Goal: Find specific fact: Find specific fact

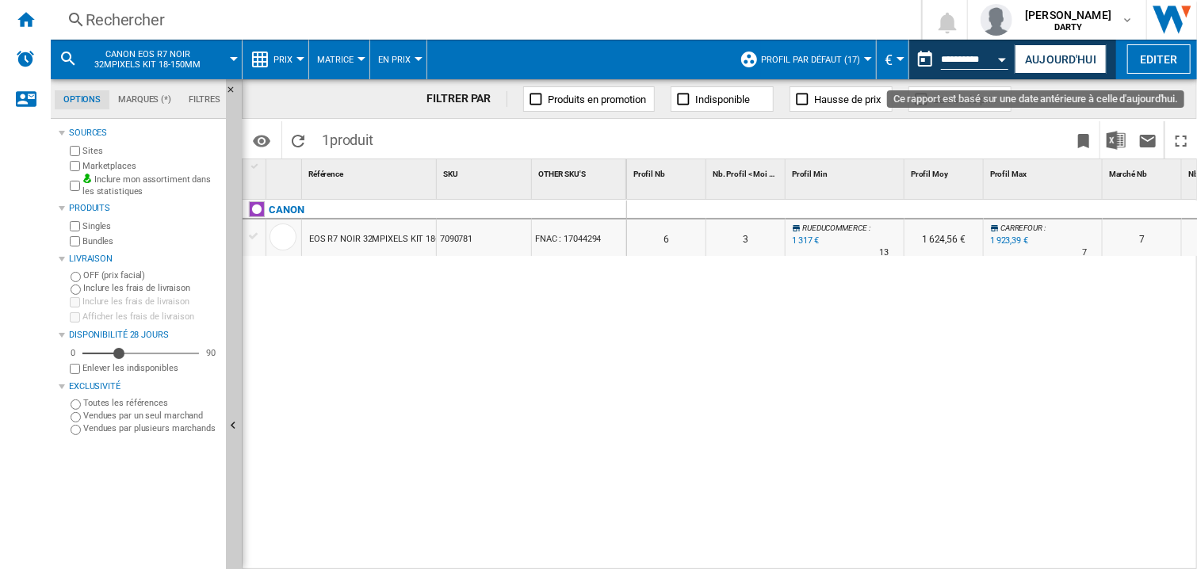
scroll to position [0, 753]
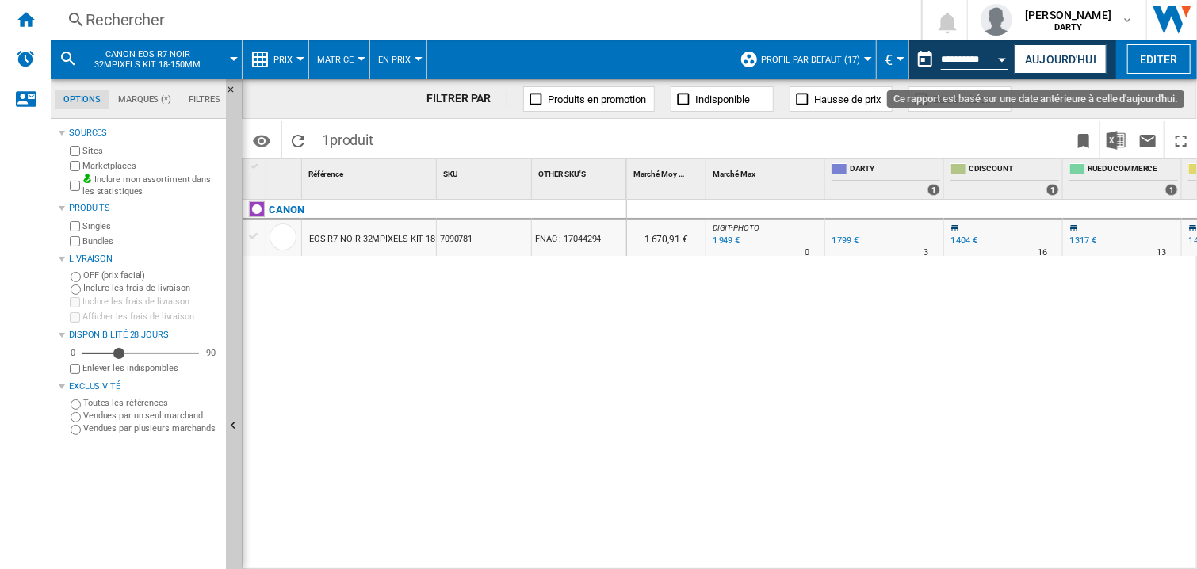
click at [994, 52] on button "Open calendar" at bounding box center [1002, 57] width 29 height 29
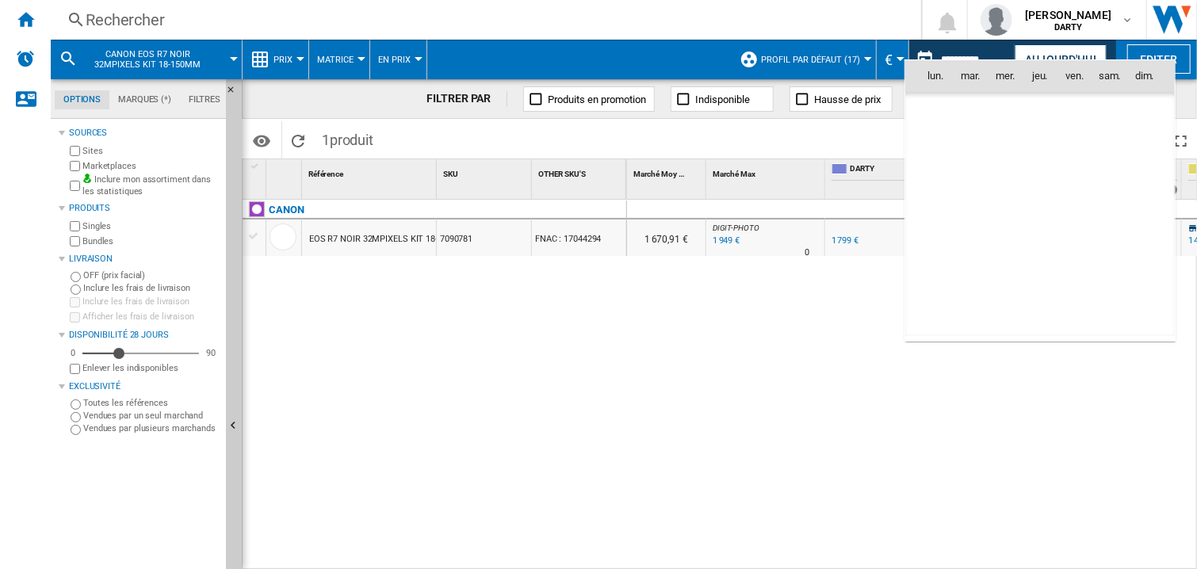
scroll to position [7560, 0]
click at [1106, 105] on span "2" at bounding box center [1110, 111] width 32 height 32
type input "**********"
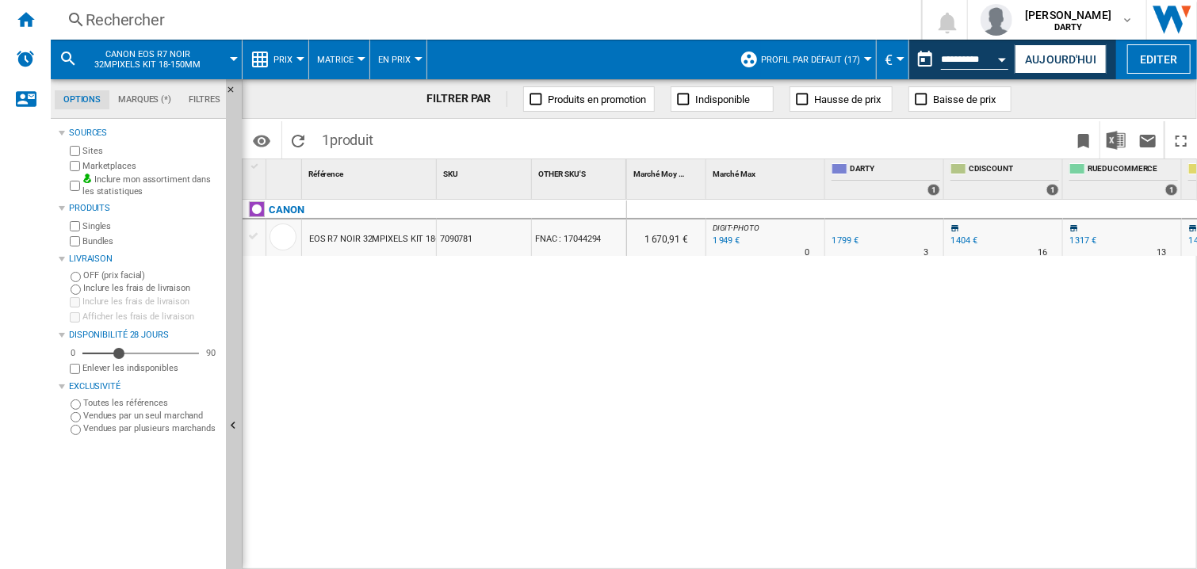
click at [105, 17] on div "Rechercher" at bounding box center [483, 20] width 794 height 22
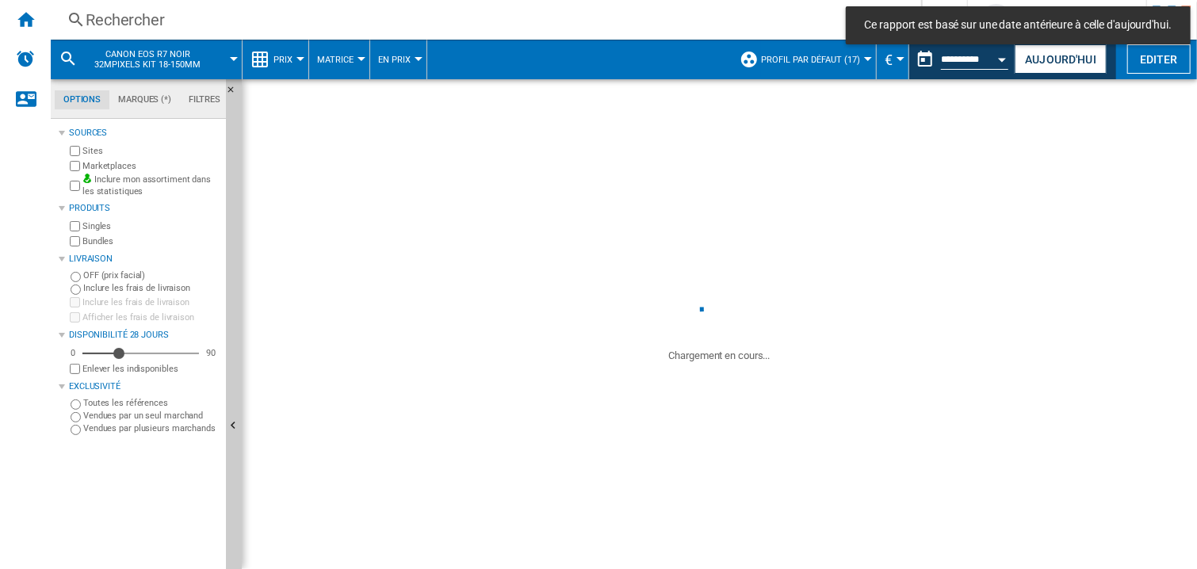
drag, startPoint x: 323, startPoint y: 126, endPoint x: 326, endPoint y: 136, distance: 10.8
click at [323, 127] on span at bounding box center [719, 182] width 955 height 206
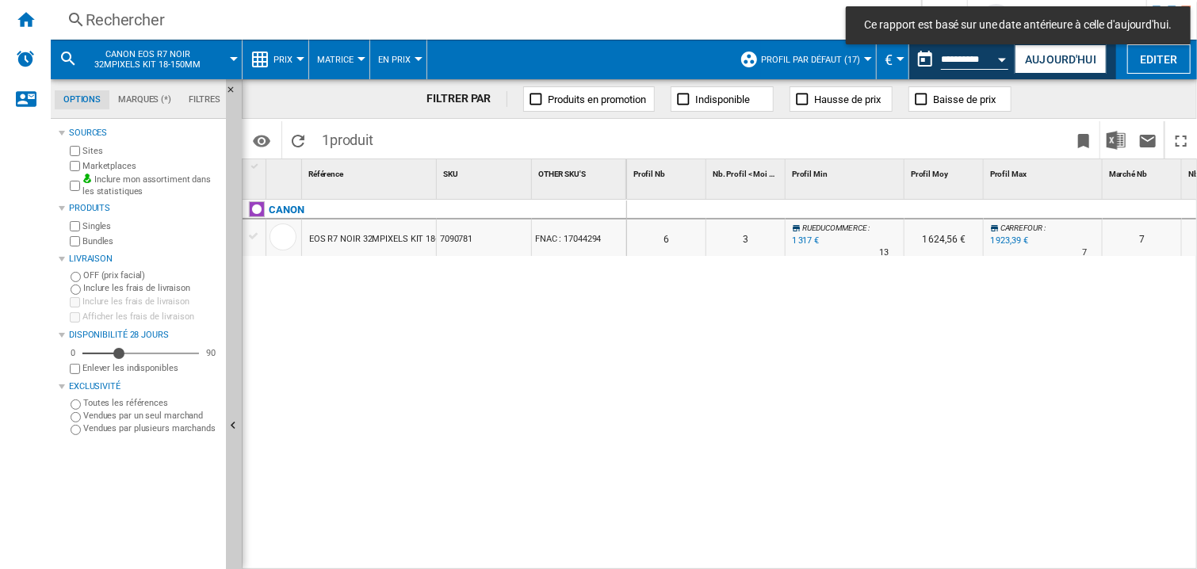
click at [130, 29] on div "Rechercher" at bounding box center [483, 20] width 794 height 22
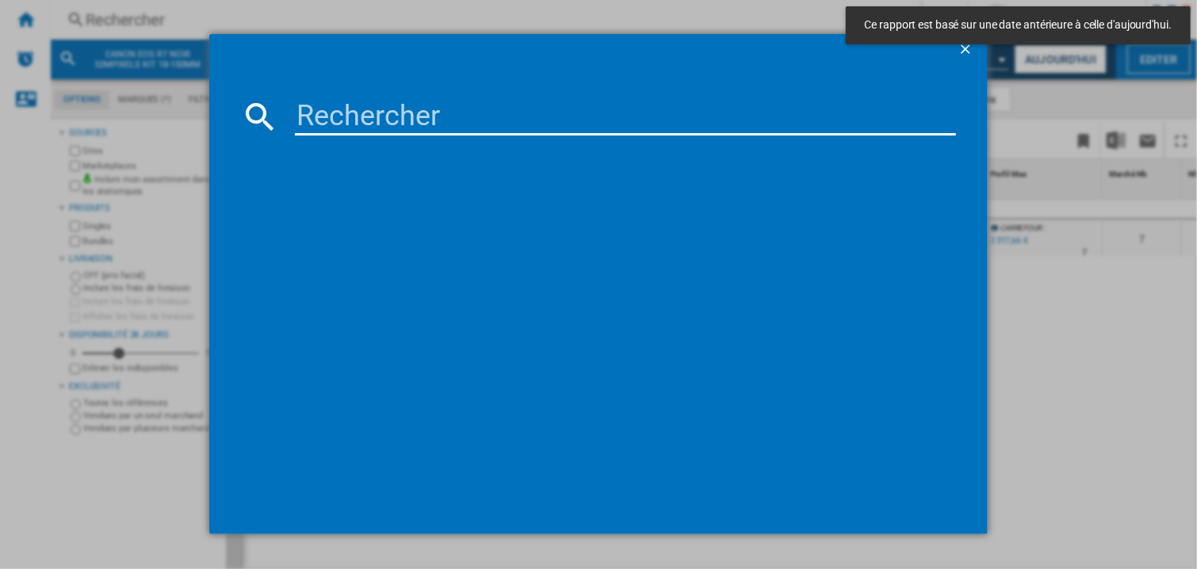
type input "7929862"
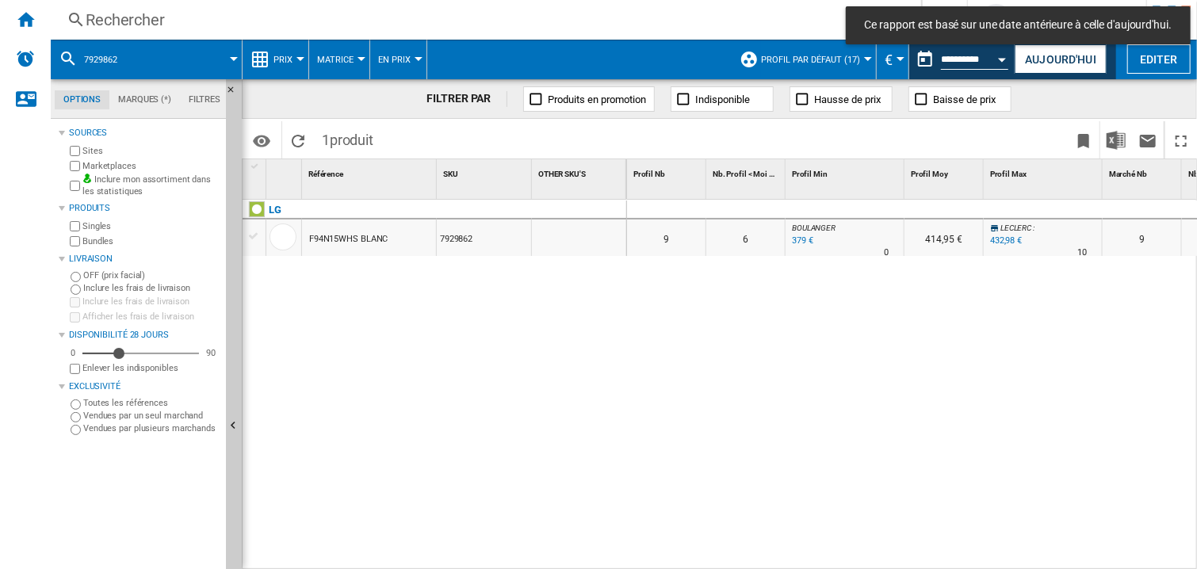
click at [910, 204] on div at bounding box center [943, 210] width 79 height 19
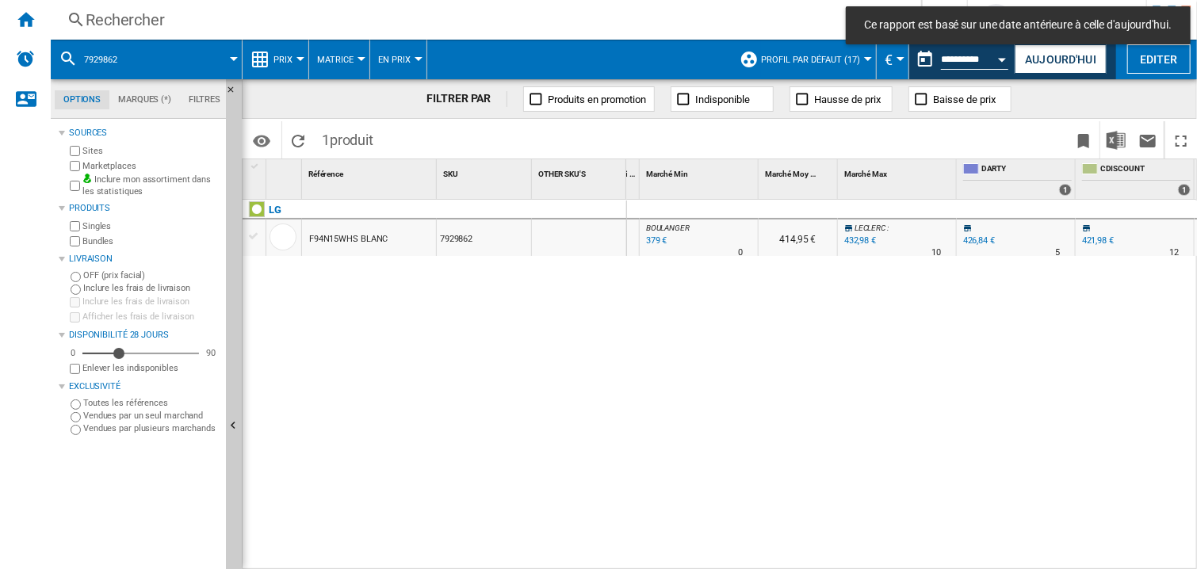
scroll to position [0, 1097]
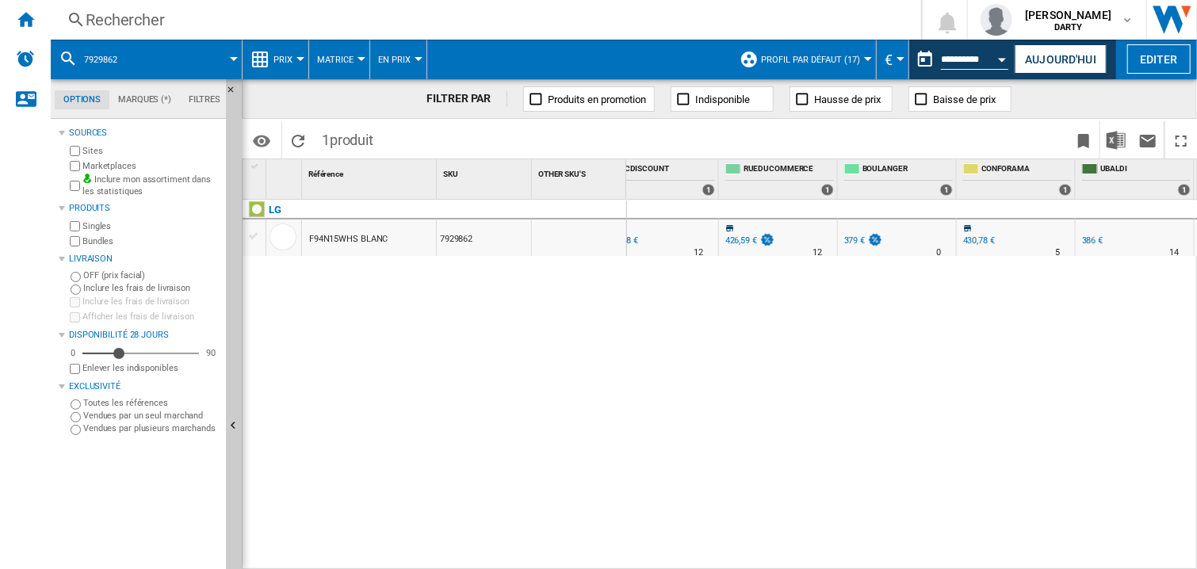
drag, startPoint x: 897, startPoint y: 416, endPoint x: 901, endPoint y: 371, distance: 45.3
click at [897, 415] on div "0 0 0 0 9 6 [PERSON_NAME] : -11.2 % 379 € % N/A 0 [PERSON_NAME] : 414,95 € [PER…" at bounding box center [912, 385] width 571 height 371
click at [1025, 53] on button "Aujourd'hui" at bounding box center [1060, 58] width 92 height 29
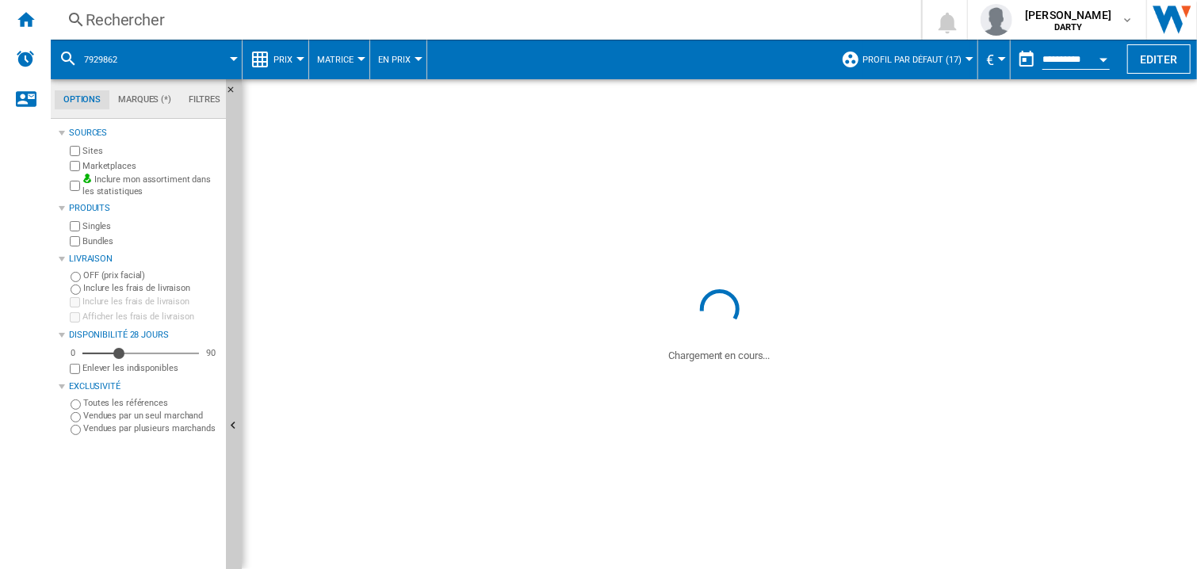
click at [1099, 52] on button "Open calendar" at bounding box center [1103, 57] width 29 height 29
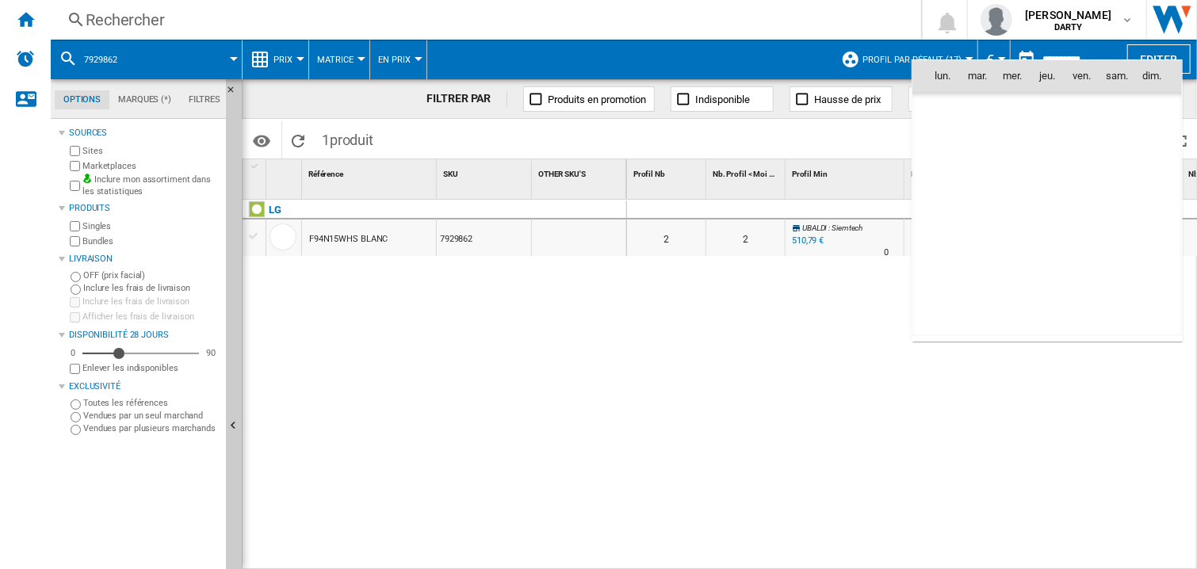
scroll to position [7560, 0]
drag, startPoint x: 1117, startPoint y: 139, endPoint x: 1099, endPoint y: 2, distance: 138.3
click at [1117, 137] on span "9" at bounding box center [1117, 146] width 32 height 32
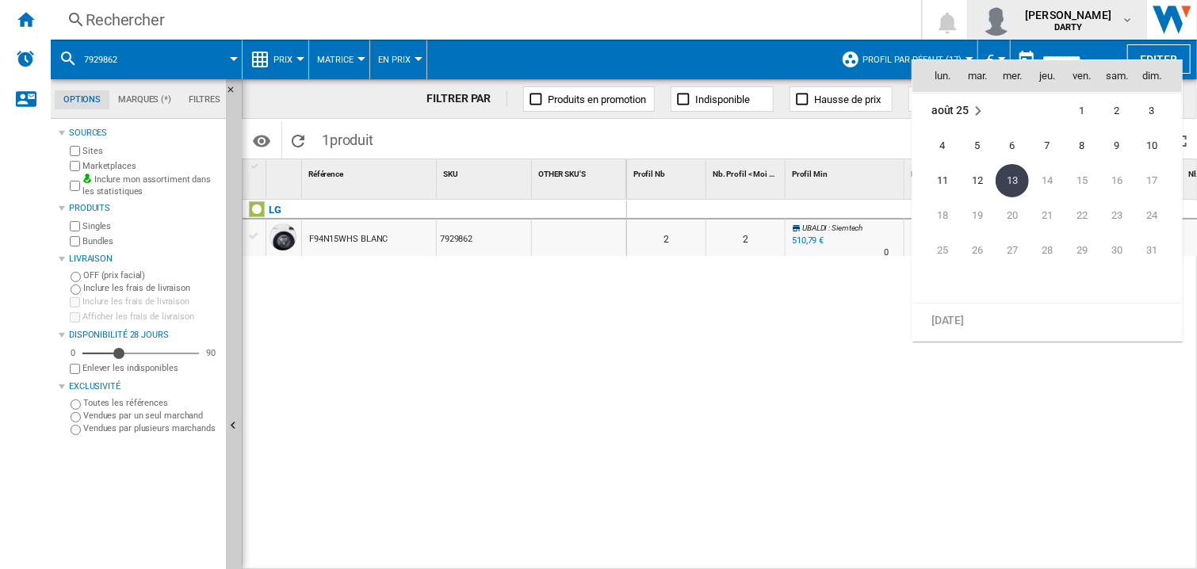
type input "**********"
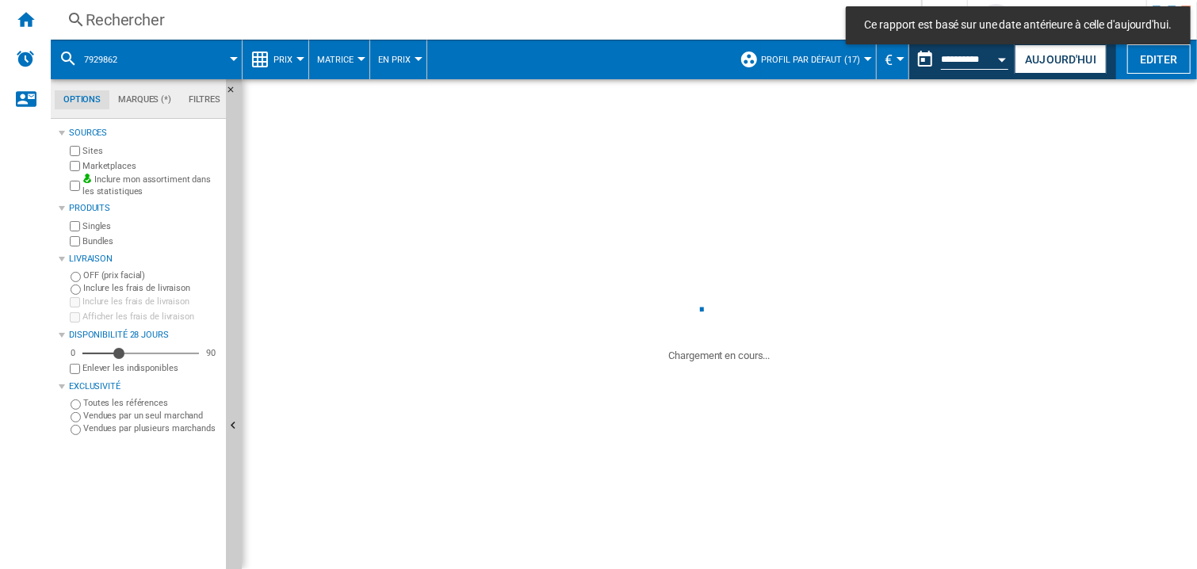
click at [168, 21] on div "Rechercher" at bounding box center [483, 20] width 794 height 22
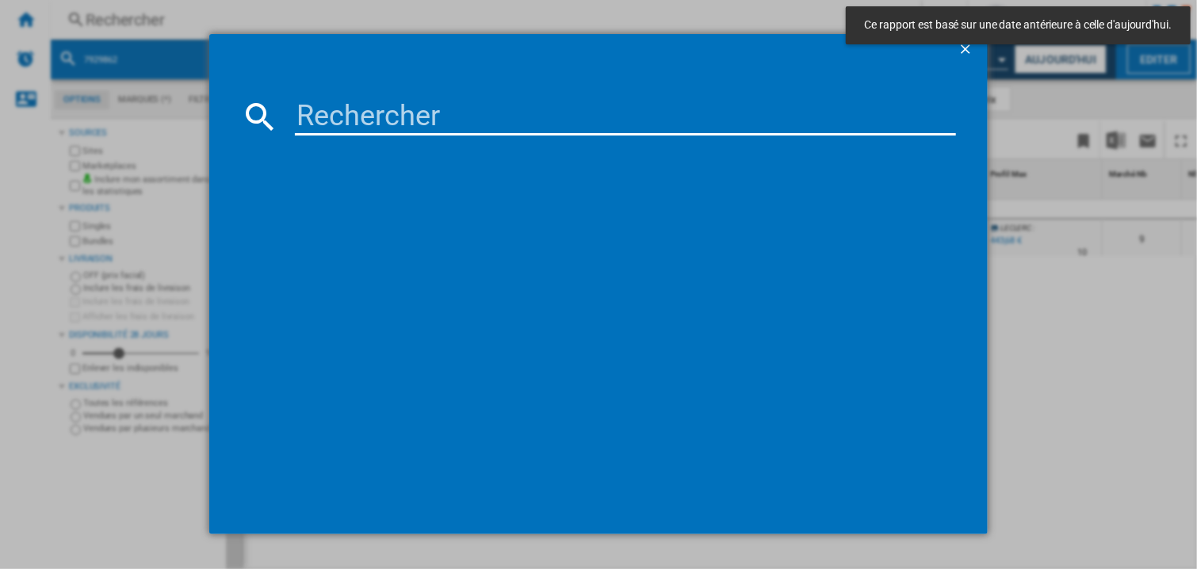
type input "7626290"
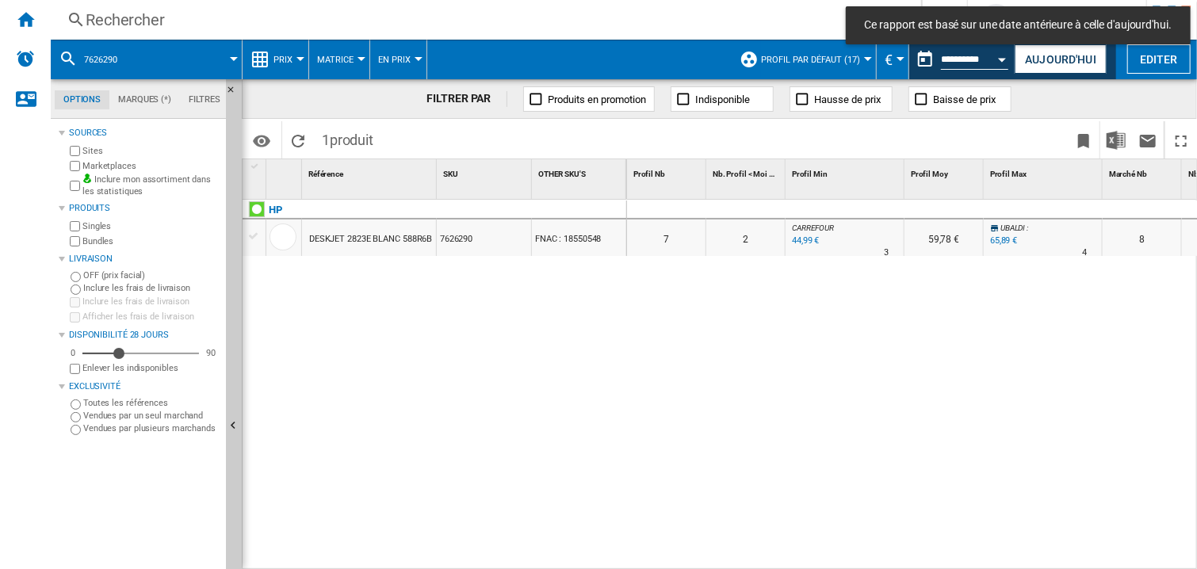
click at [915, 208] on div at bounding box center [943, 210] width 79 height 19
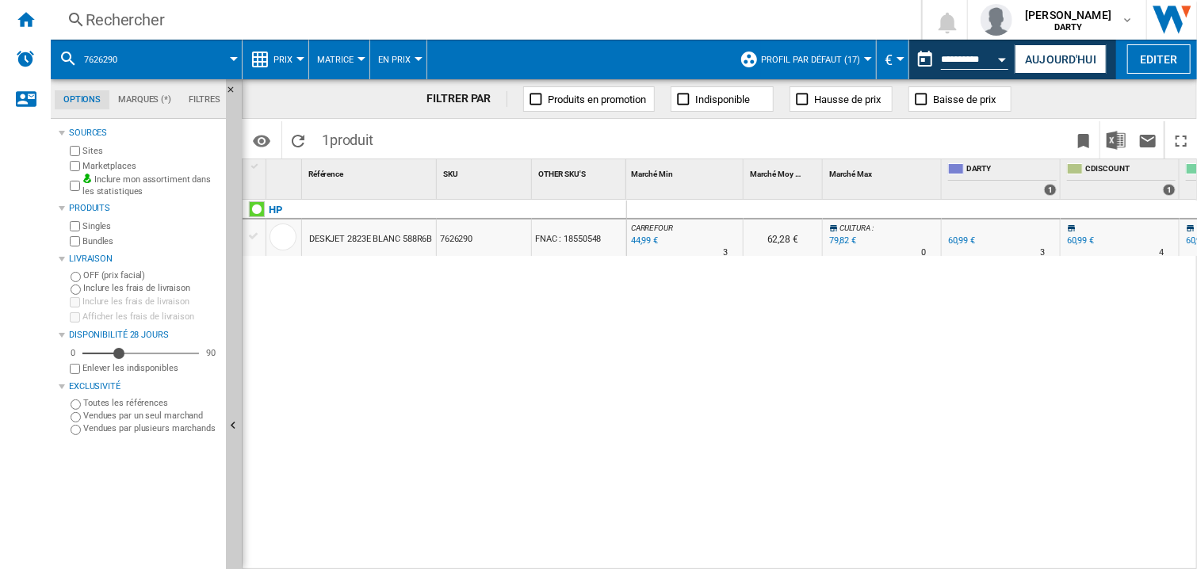
scroll to position [0, 555]
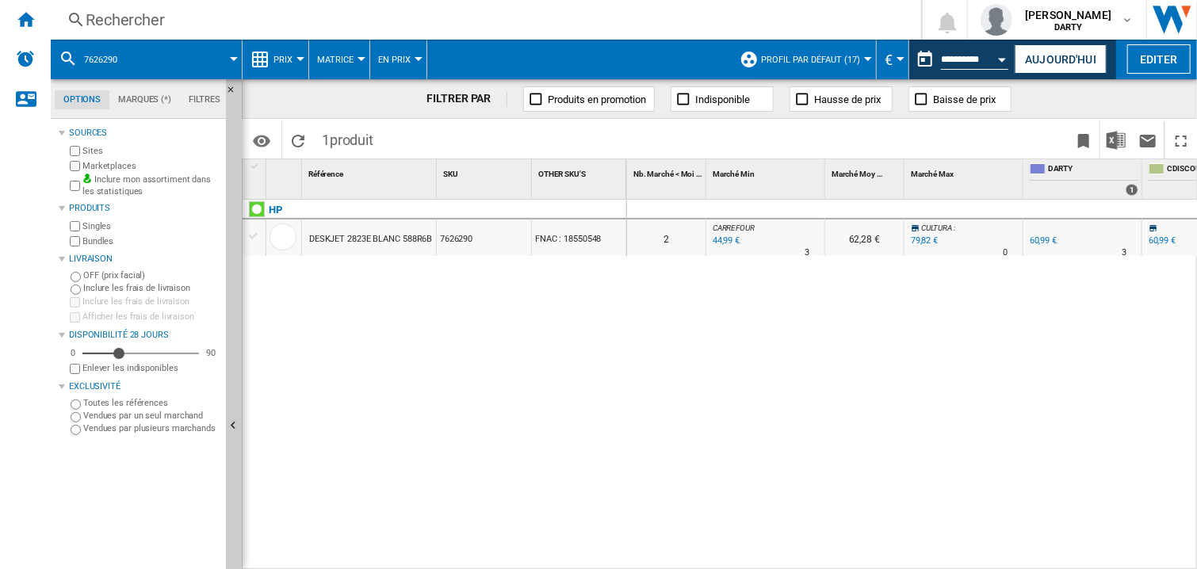
click at [886, 353] on div "0 0 0 0 7 2 [GEOGRAPHIC_DATA] : -26.2 % 44,99 € % N/A 3 [GEOGRAPHIC_DATA] : 59,…" at bounding box center [912, 385] width 571 height 371
